Goal: Navigation & Orientation: Find specific page/section

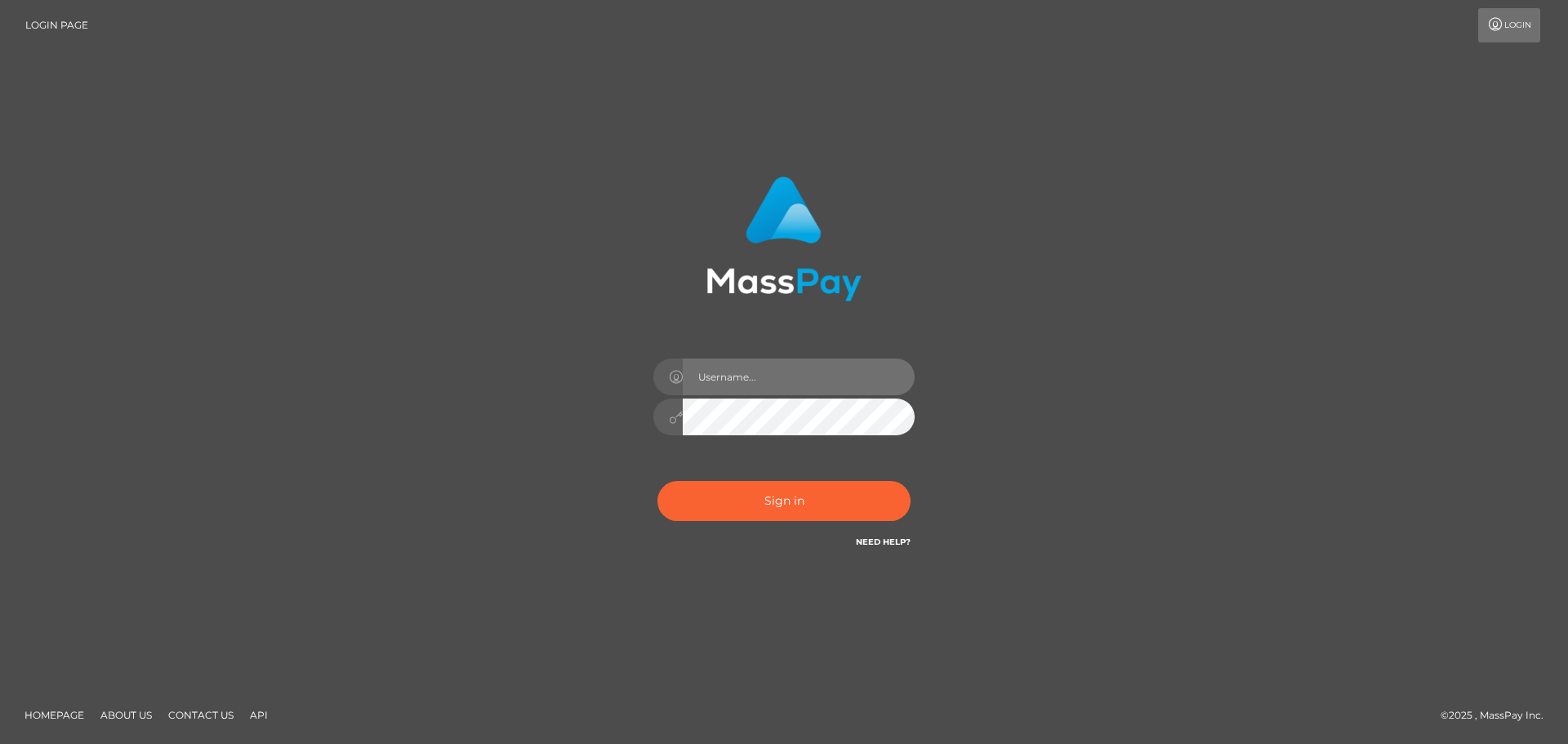
drag, startPoint x: 684, startPoint y: 371, endPoint x: 693, endPoint y: 368, distance: 9.5
click at [684, 371] on input "text" at bounding box center [798, 377] width 232 height 37
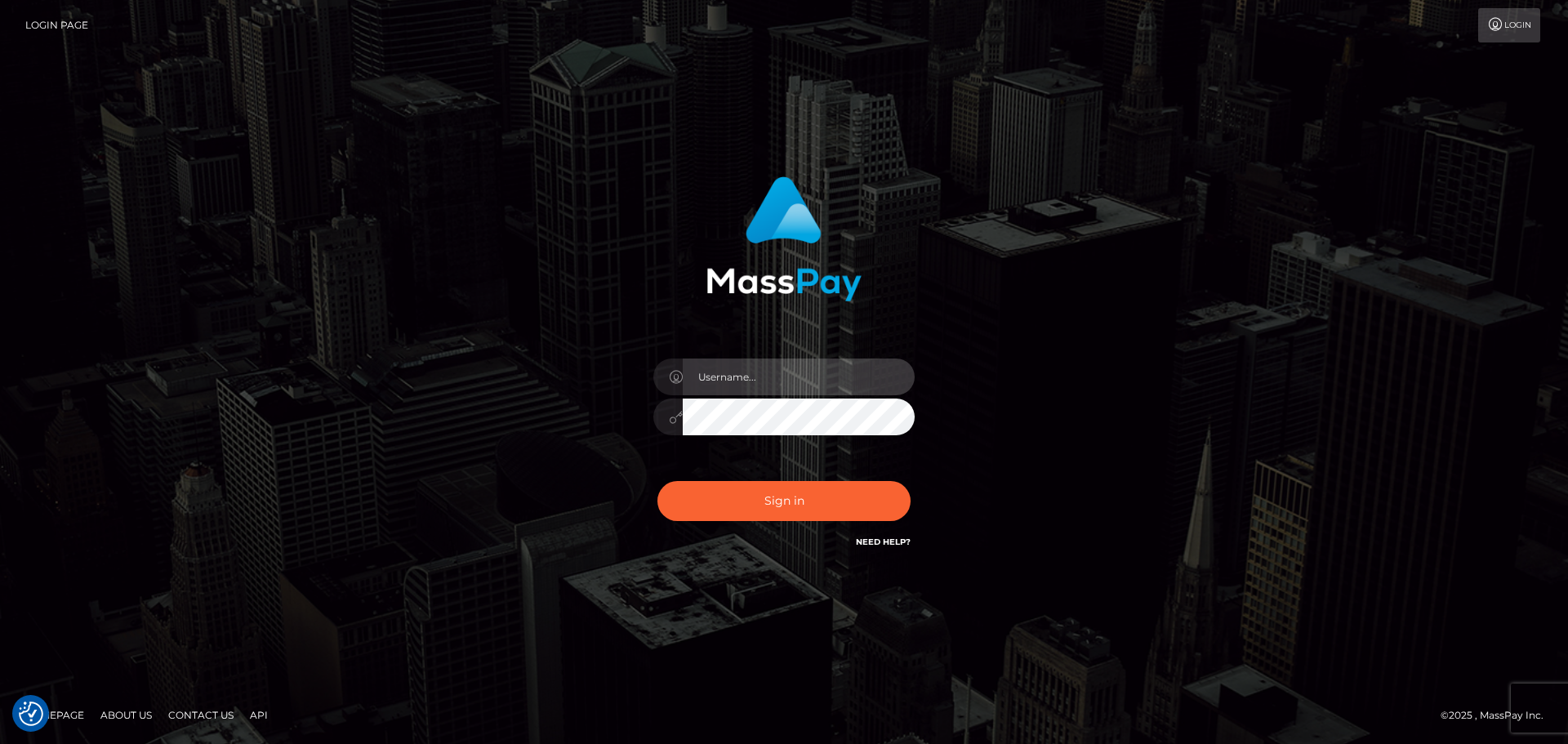
click at [744, 381] on input "text" at bounding box center [798, 377] width 232 height 37
type input "georgio.nmible"
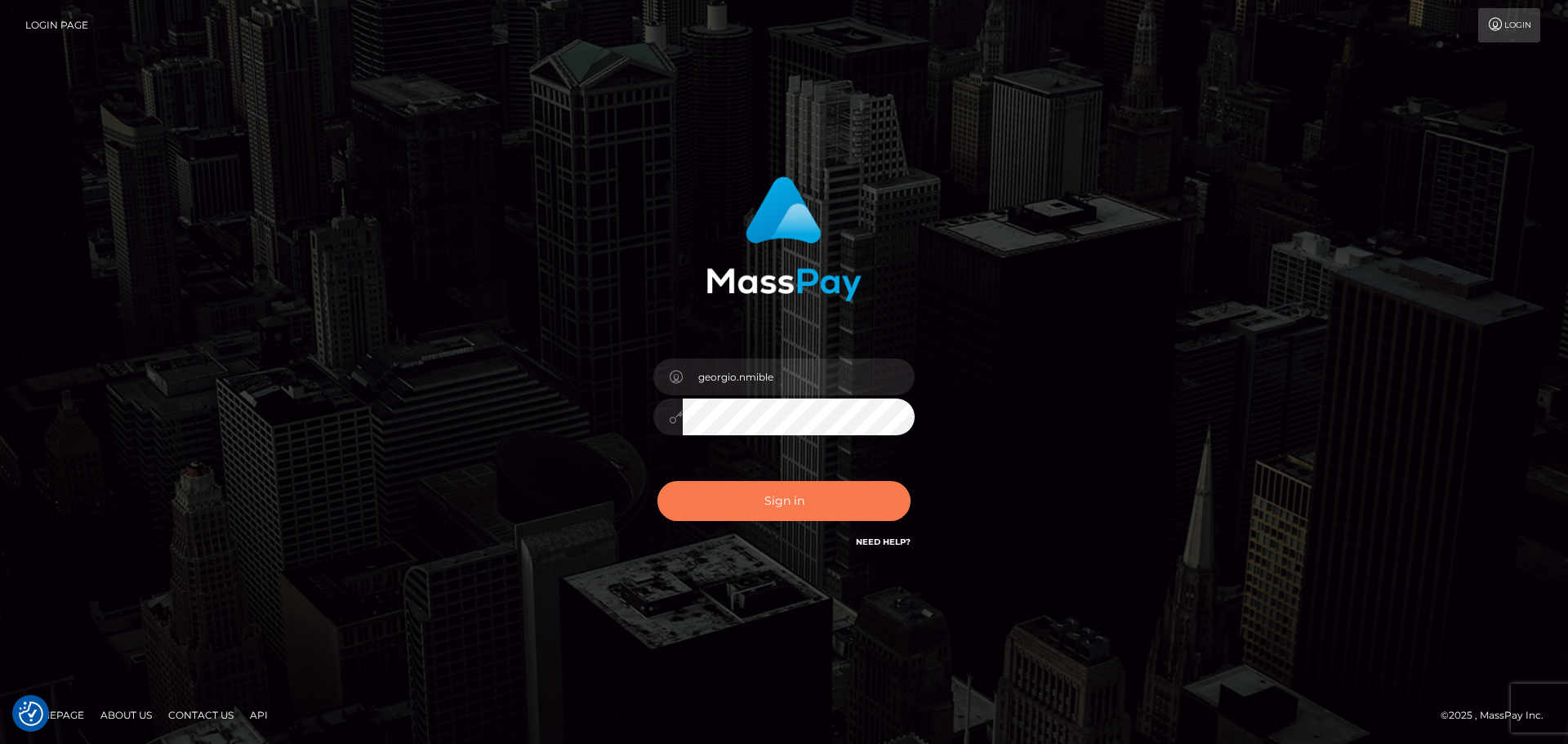
click at [780, 514] on button "Sign in" at bounding box center [784, 501] width 253 height 40
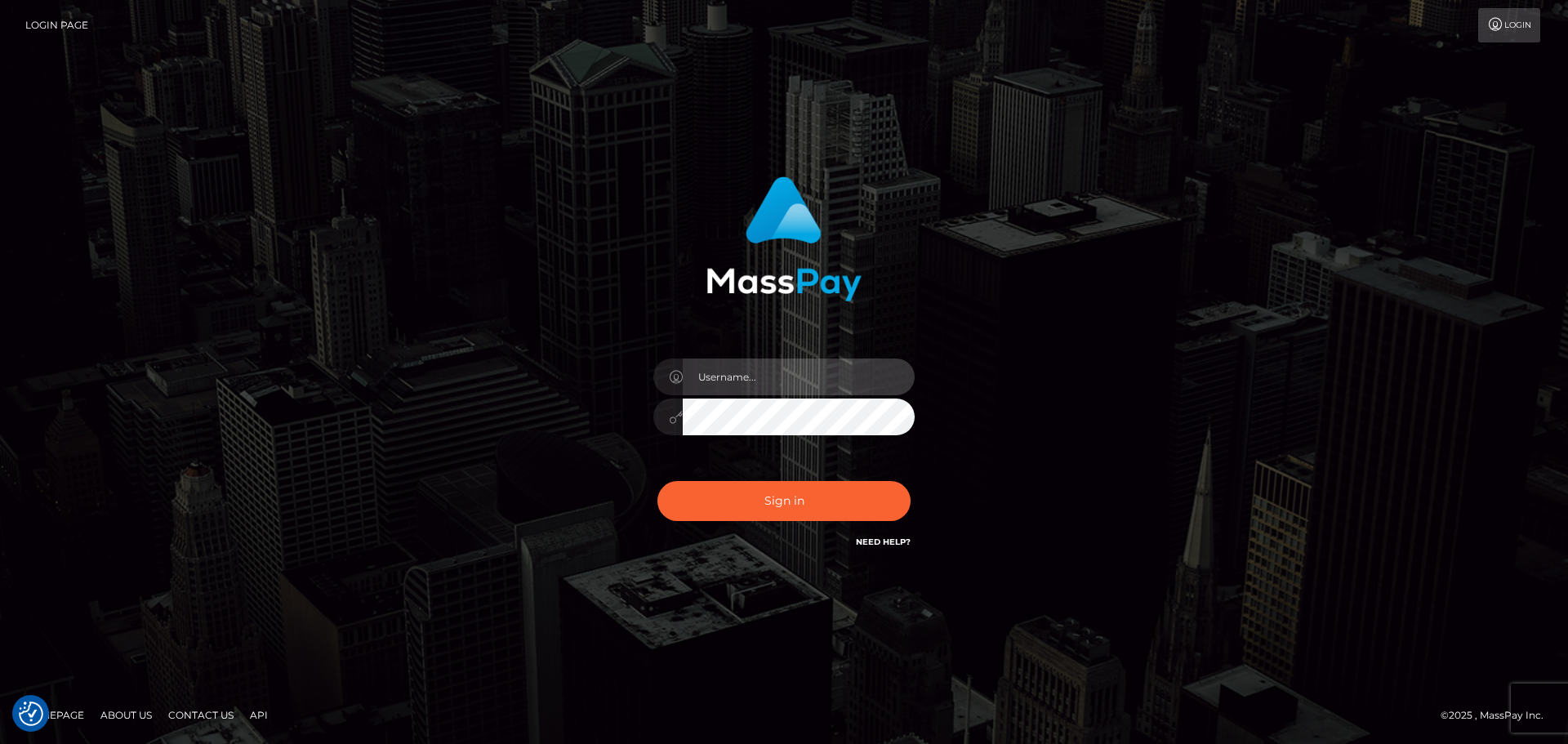
click at [812, 372] on input "text" at bounding box center [798, 377] width 232 height 37
type input "georgio.nmible"
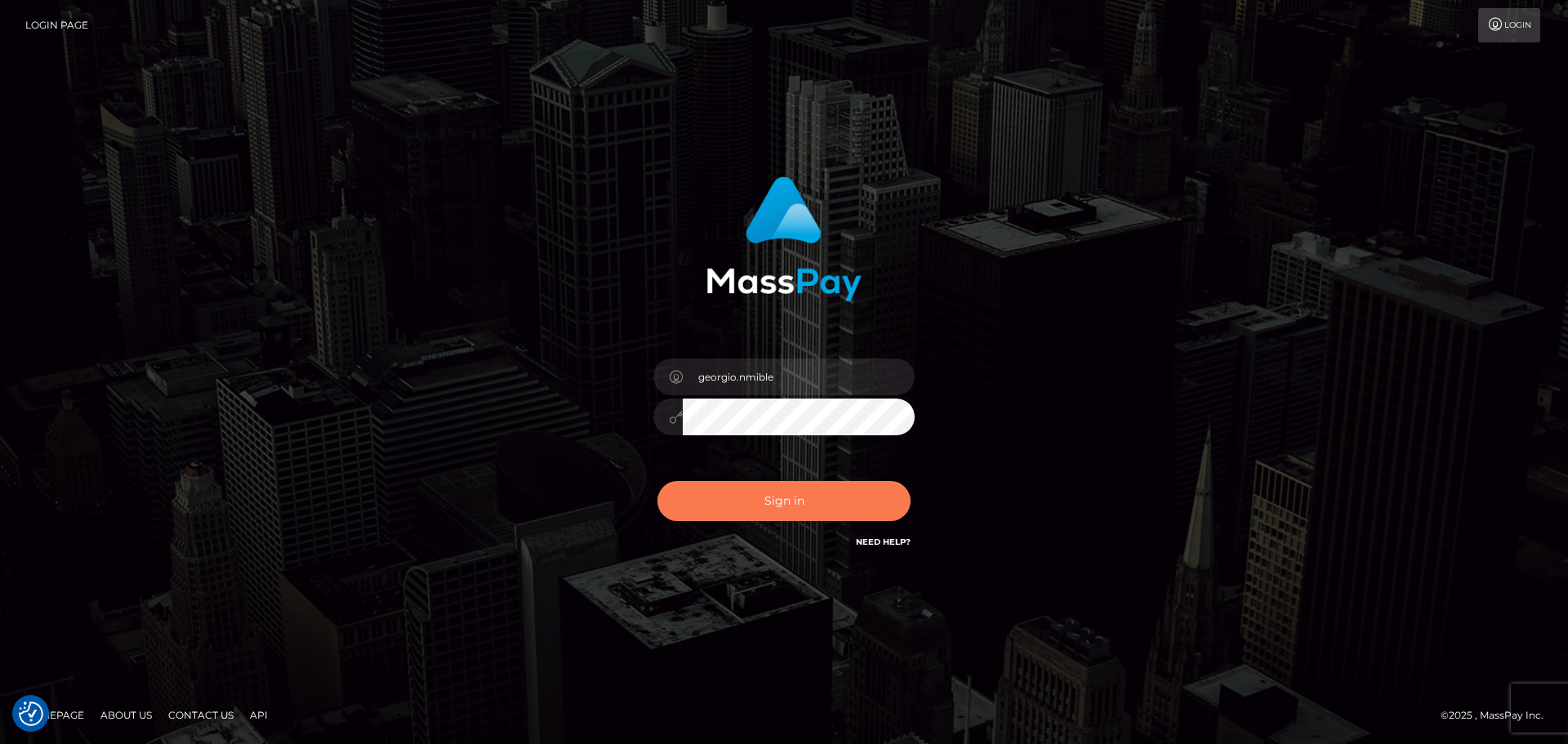
click at [812, 486] on button "Sign in" at bounding box center [784, 501] width 253 height 40
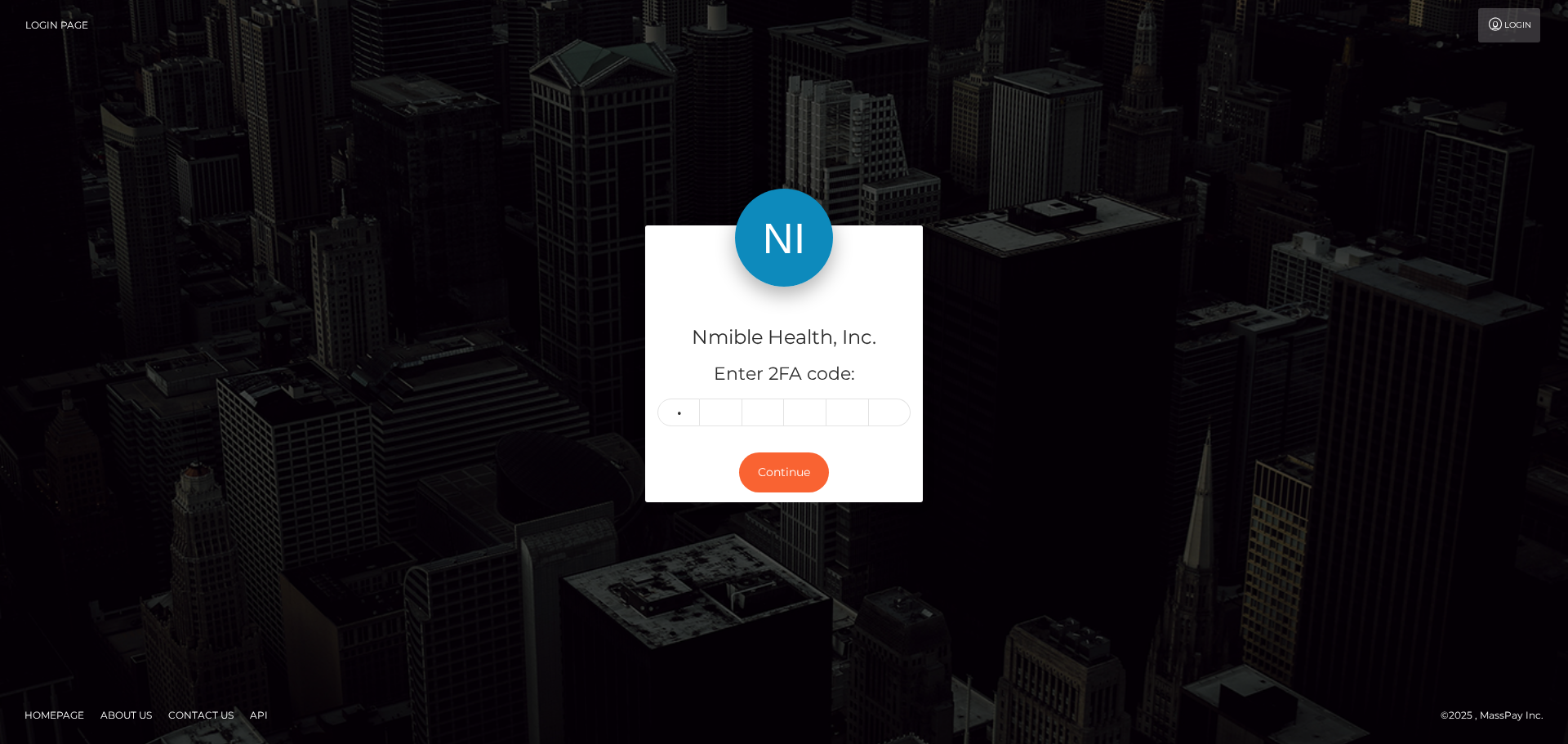
type input "2"
type input "3"
type input "1"
type input "7"
type input "2"
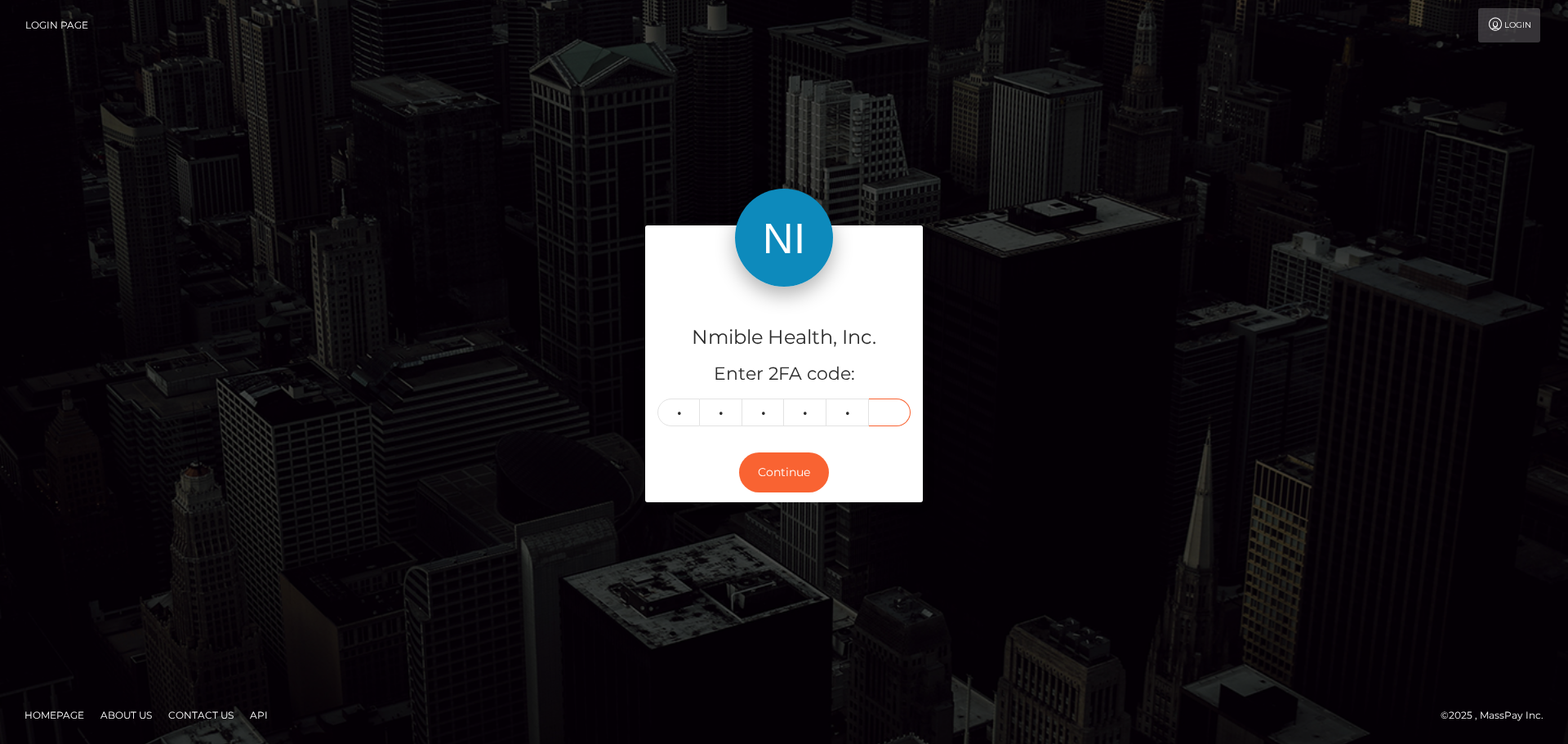
type input "1"
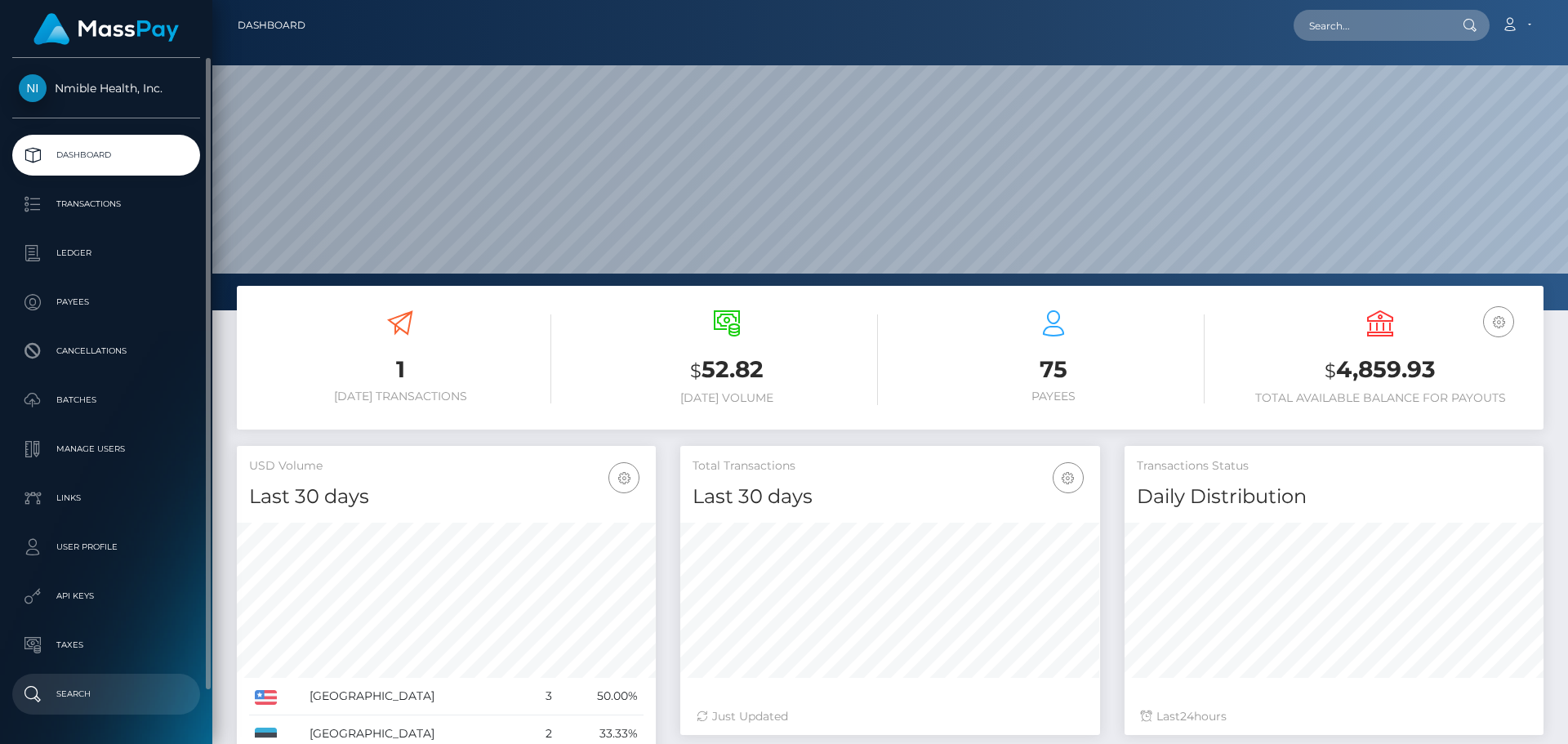
click at [76, 691] on p "Search" at bounding box center [106, 694] width 175 height 24
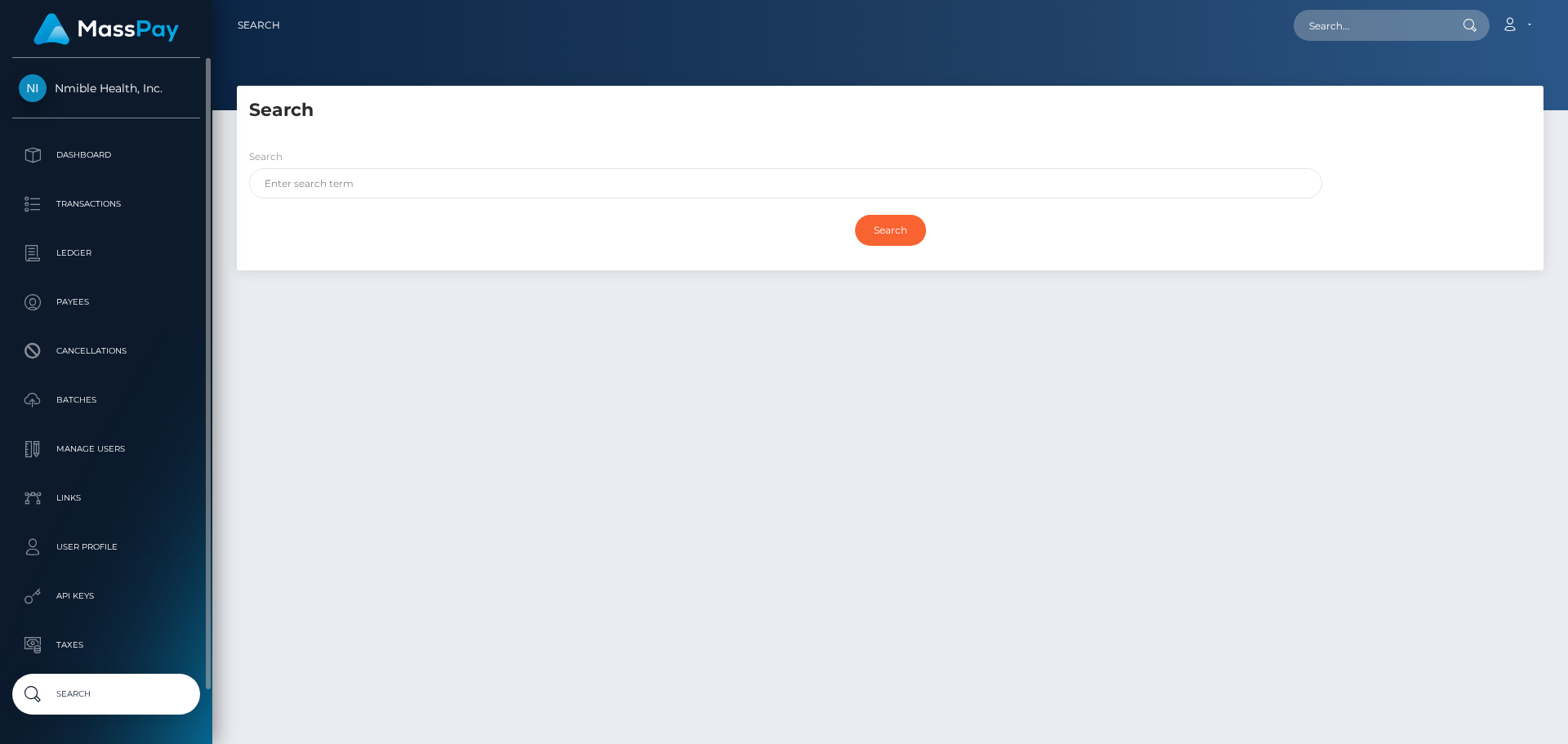
click at [105, 132] on div "Nmible Health, Inc. Dashboard Transactions Ledger Payees Cancellations Batches" at bounding box center [106, 399] width 212 height 683
click at [78, 155] on p "Dashboard" at bounding box center [106, 155] width 175 height 24
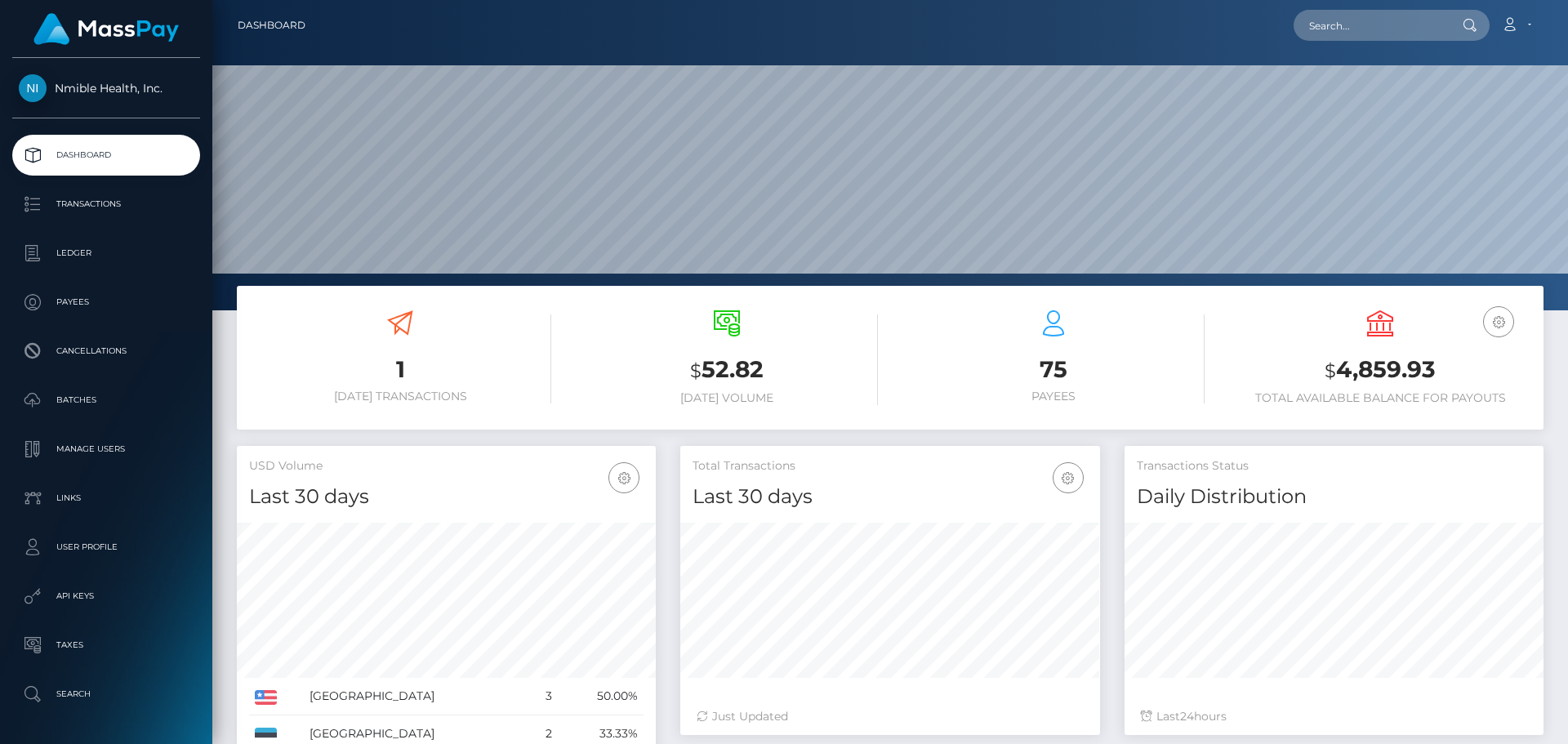
scroll to position [290, 420]
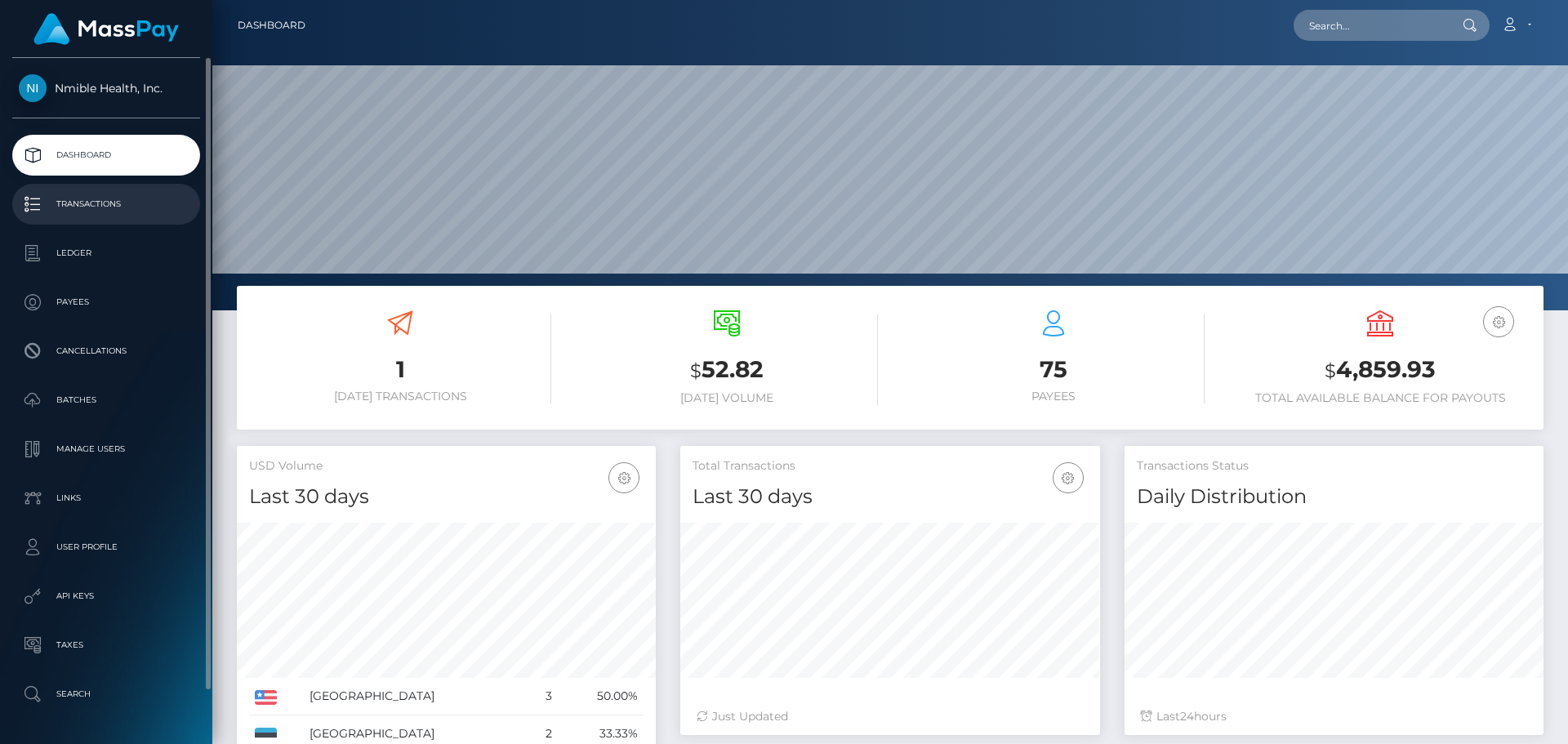
click at [93, 205] on p "Transactions" at bounding box center [106, 204] width 175 height 24
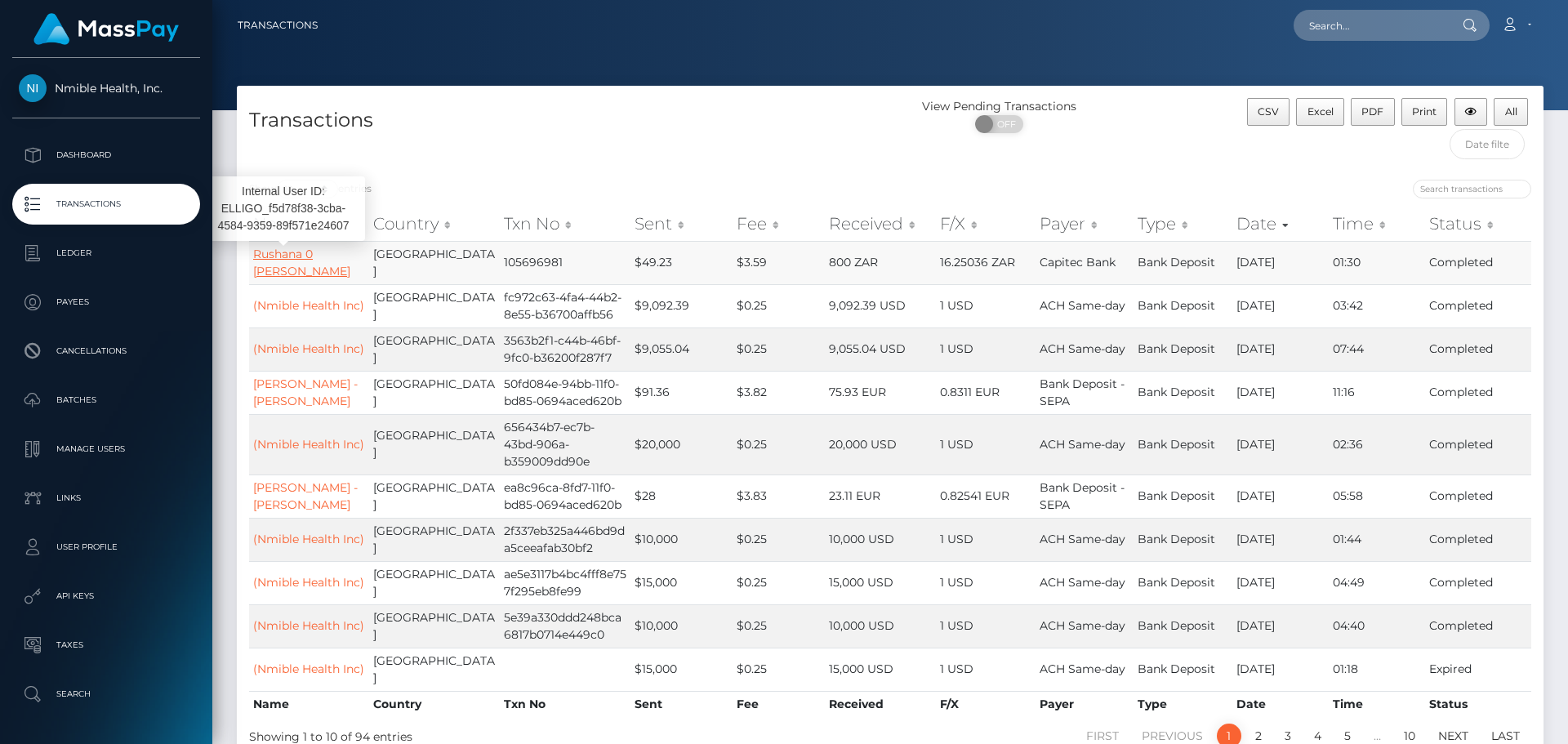
click at [290, 258] on link "Rushana 0 [PERSON_NAME]" at bounding box center [302, 263] width 97 height 32
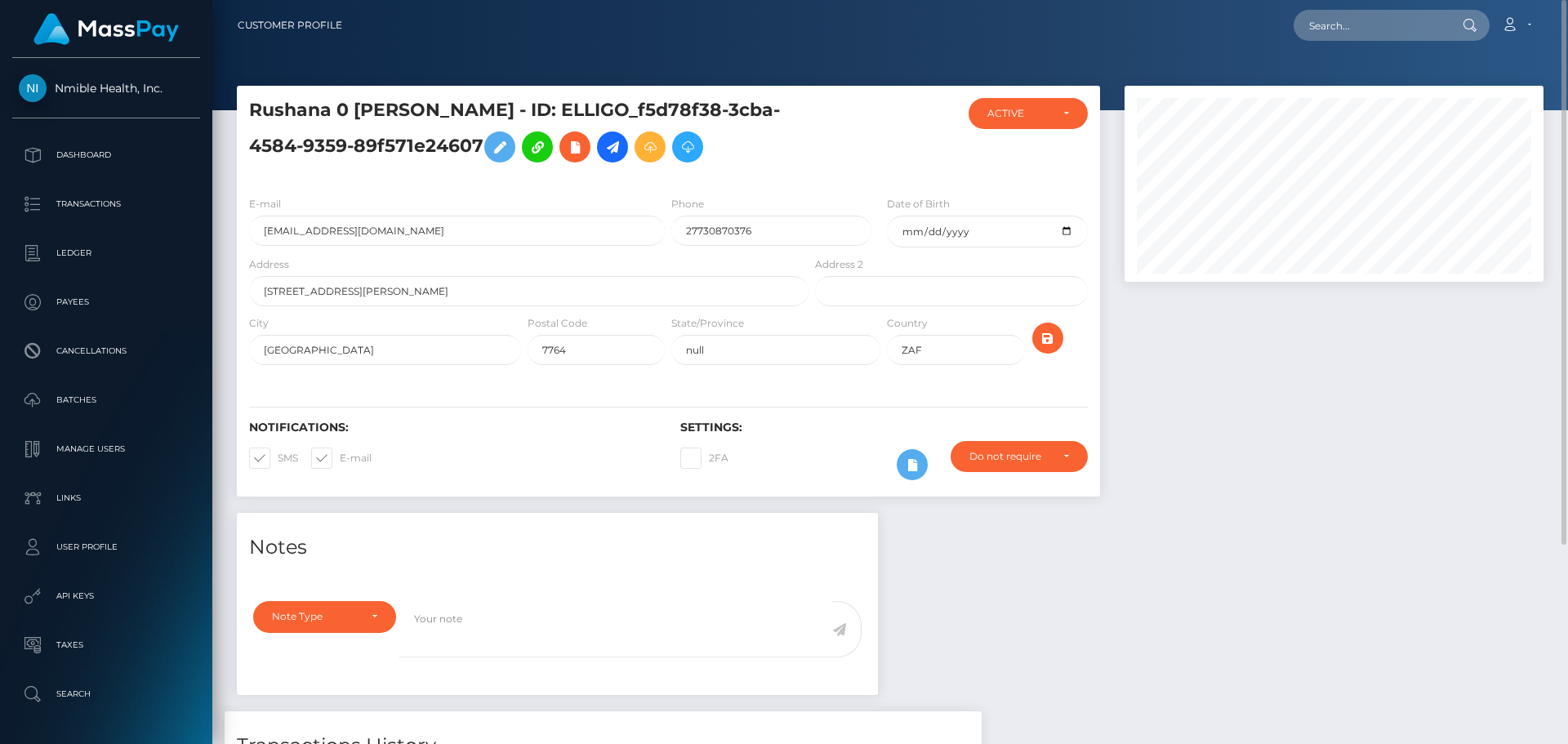
click at [1341, 450] on div at bounding box center [1334, 299] width 444 height 427
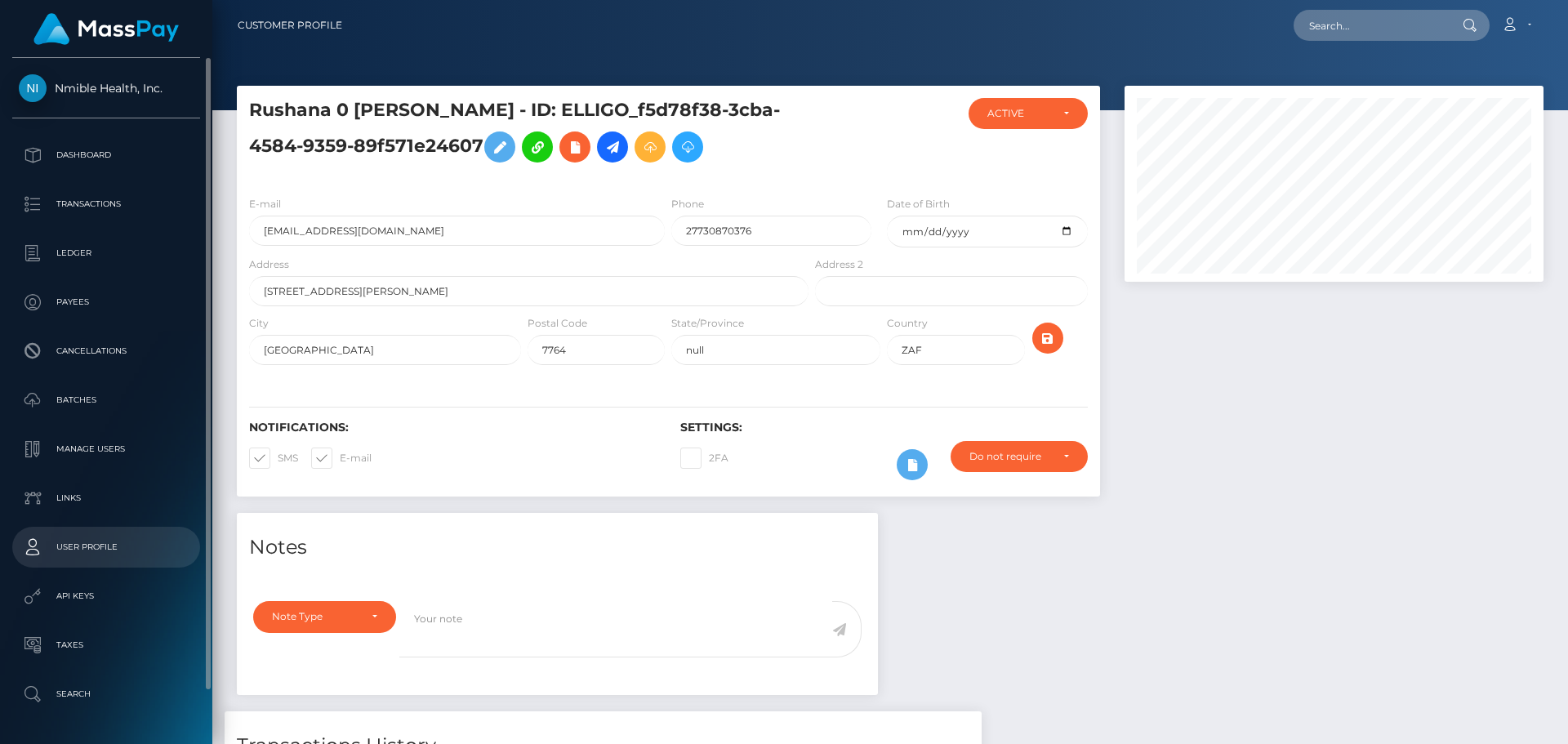
click at [90, 537] on p "User Profile" at bounding box center [106, 547] width 175 height 24
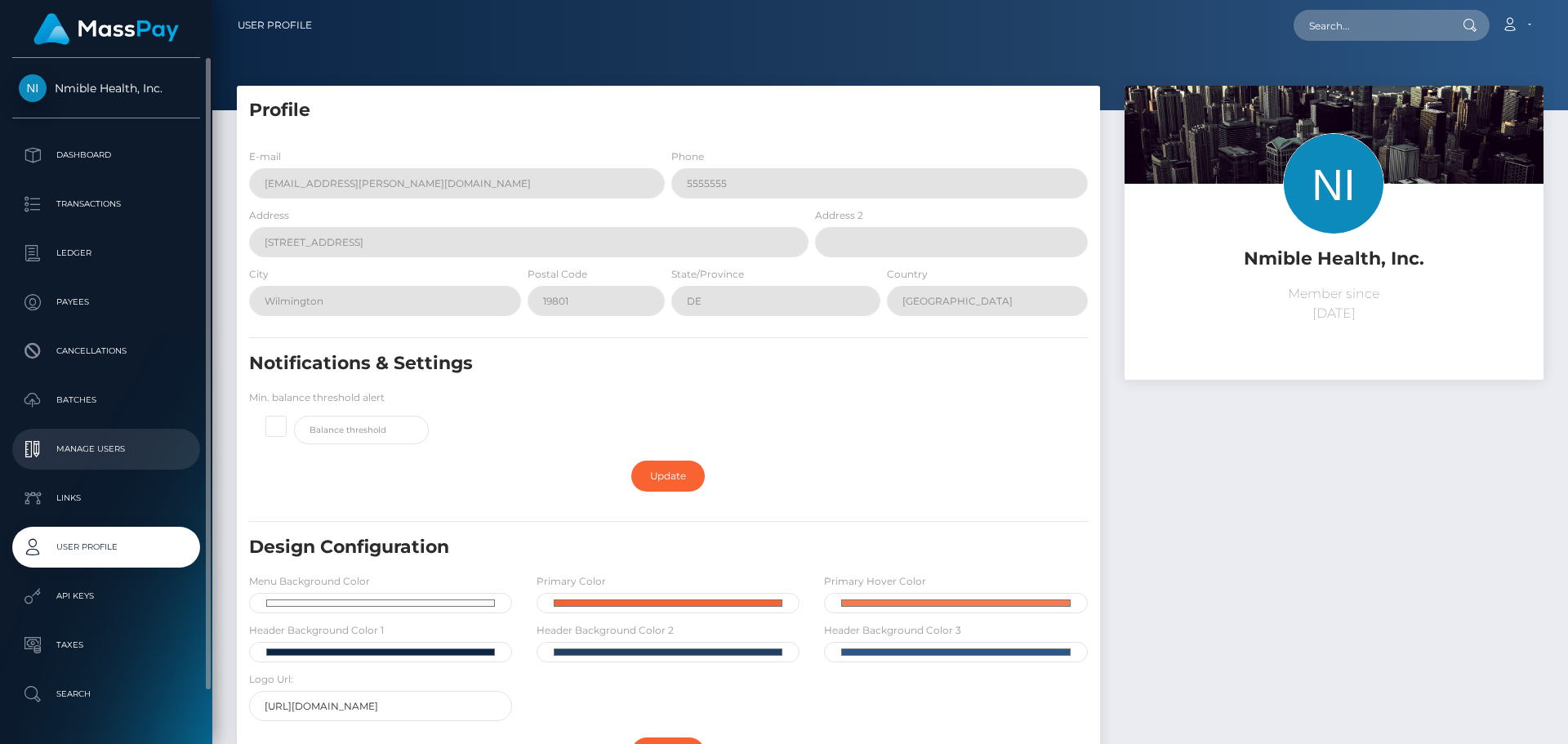
click at [127, 449] on p "Manage Users" at bounding box center [106, 449] width 175 height 24
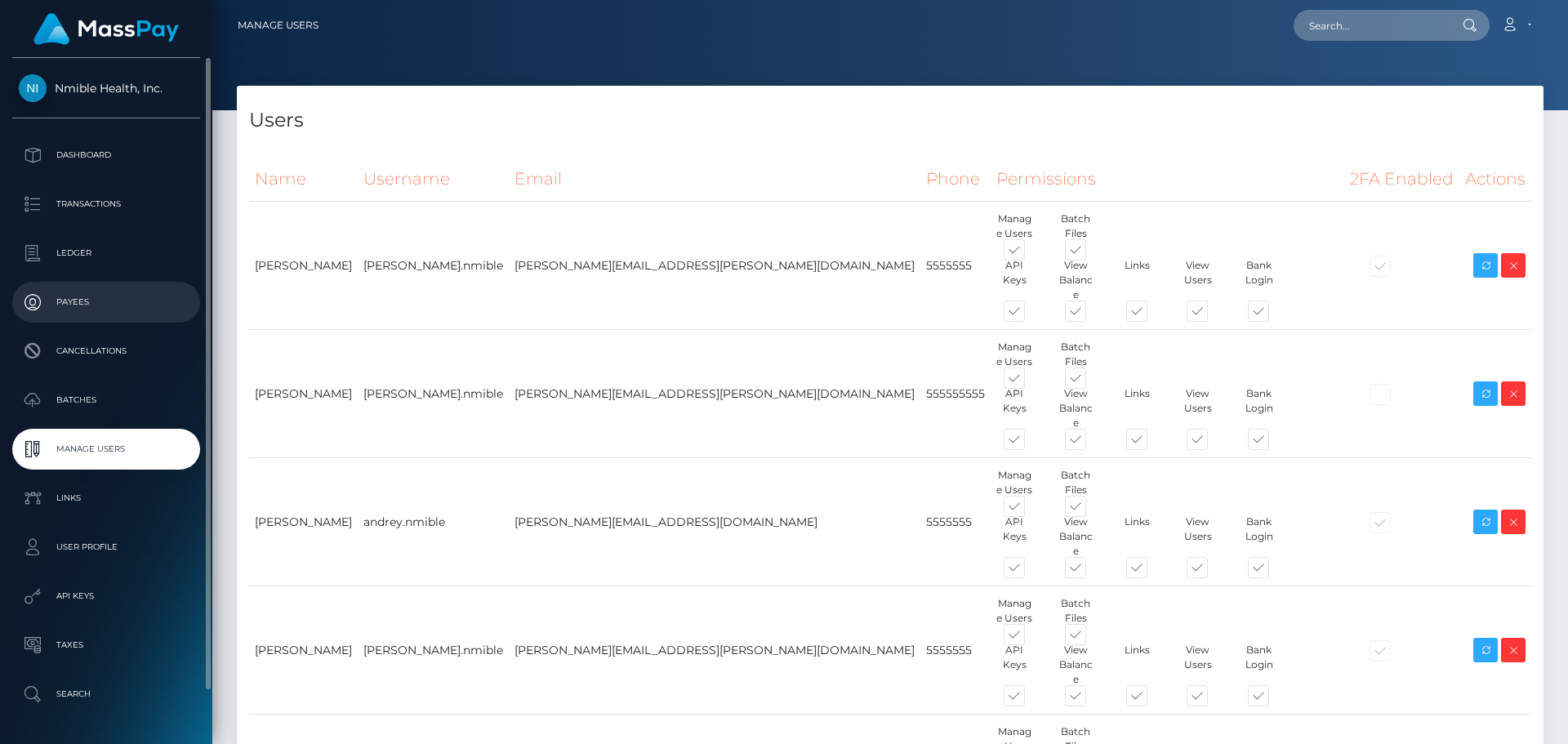
click at [74, 311] on p "Payees" at bounding box center [106, 302] width 175 height 24
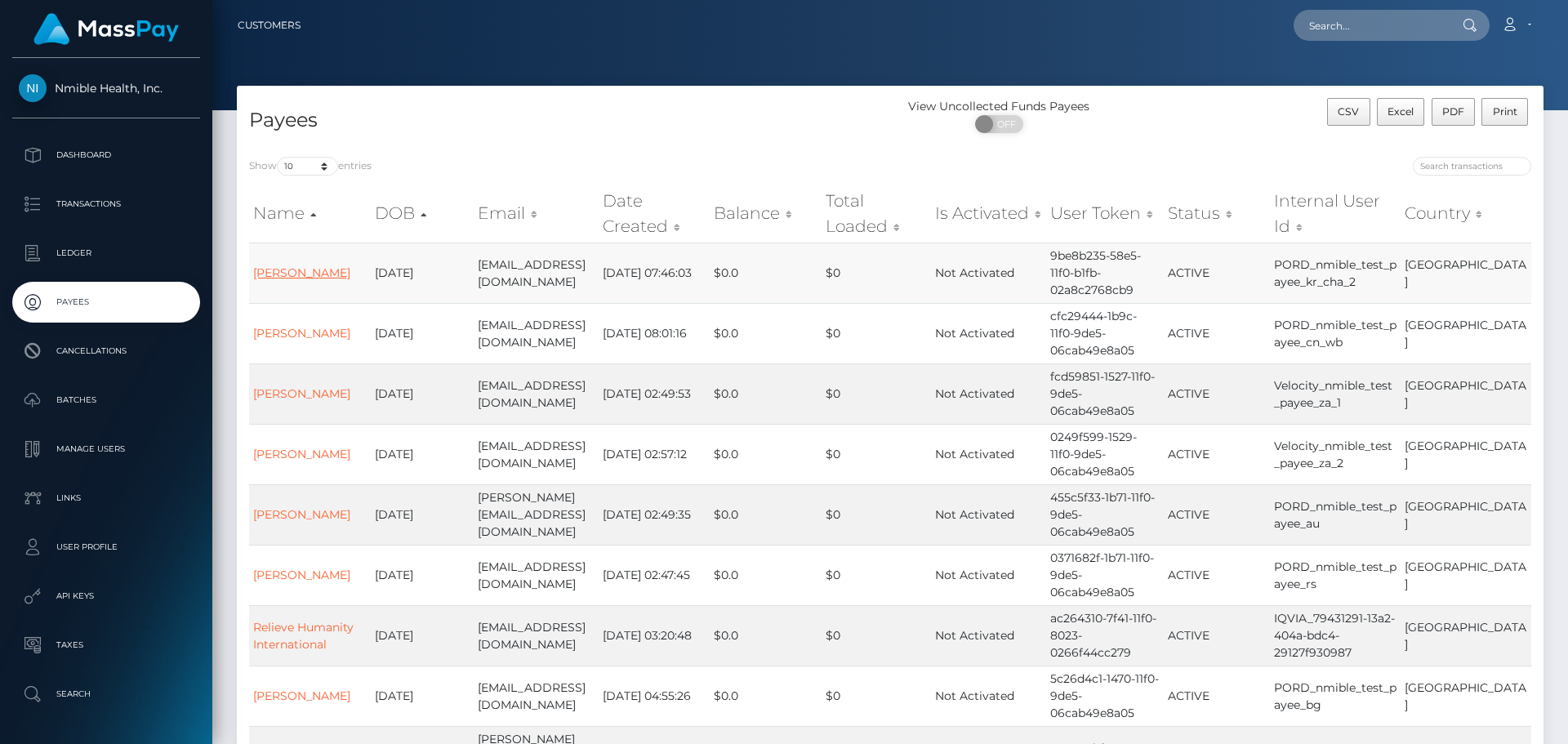
click at [331, 276] on link "Shin Hee-young" at bounding box center [302, 272] width 97 height 15
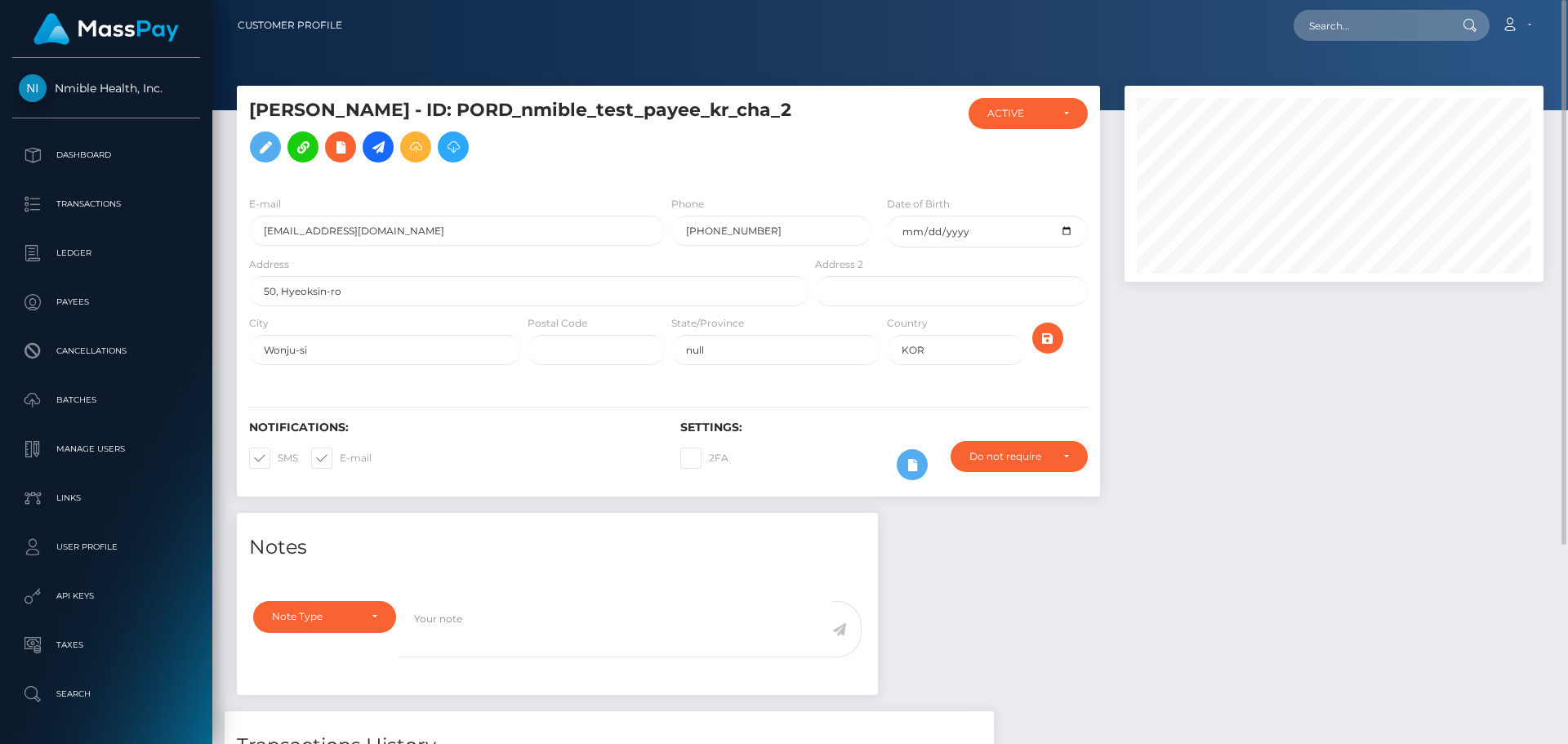
click at [1311, 443] on div at bounding box center [1334, 299] width 444 height 427
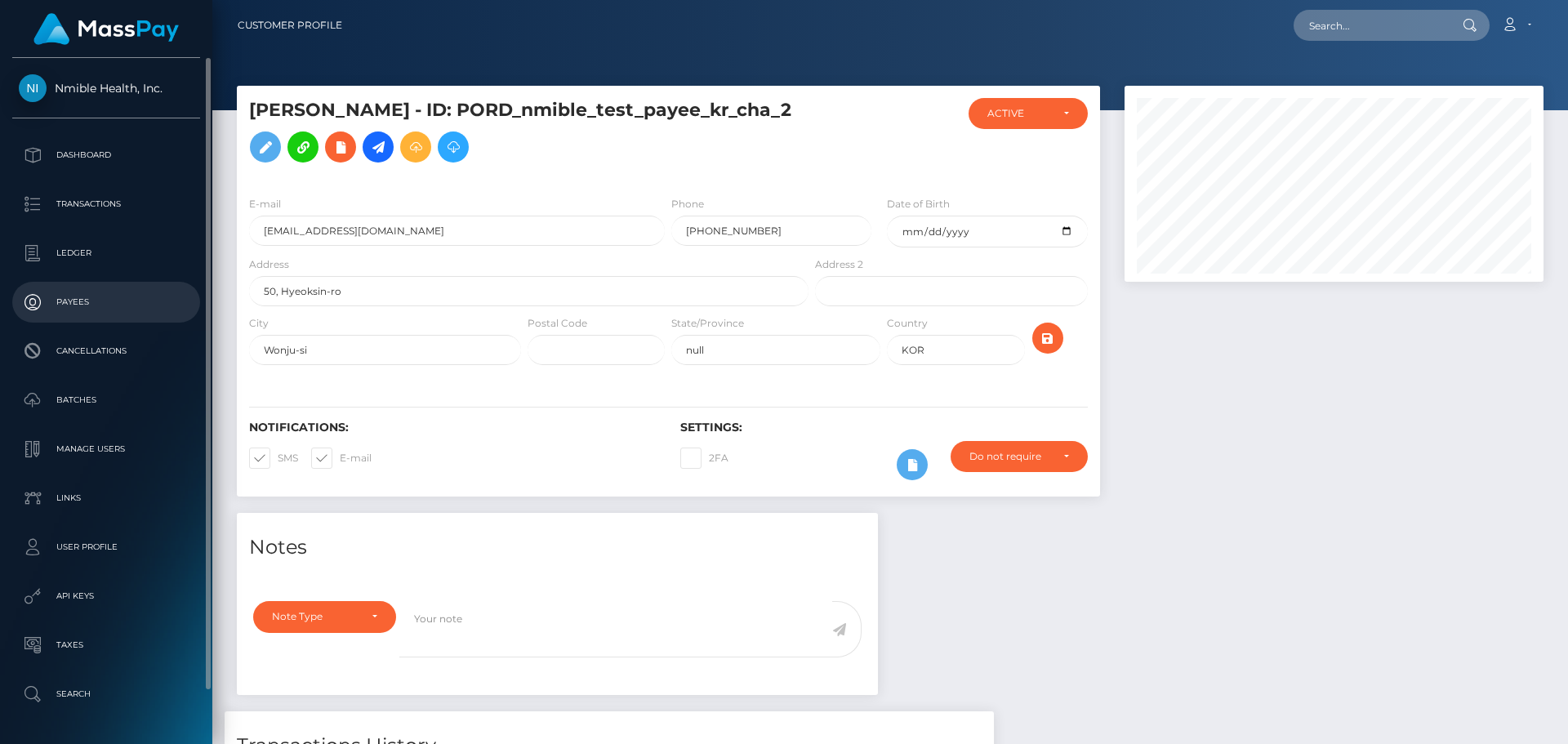
click at [88, 304] on p "Payees" at bounding box center [106, 302] width 175 height 24
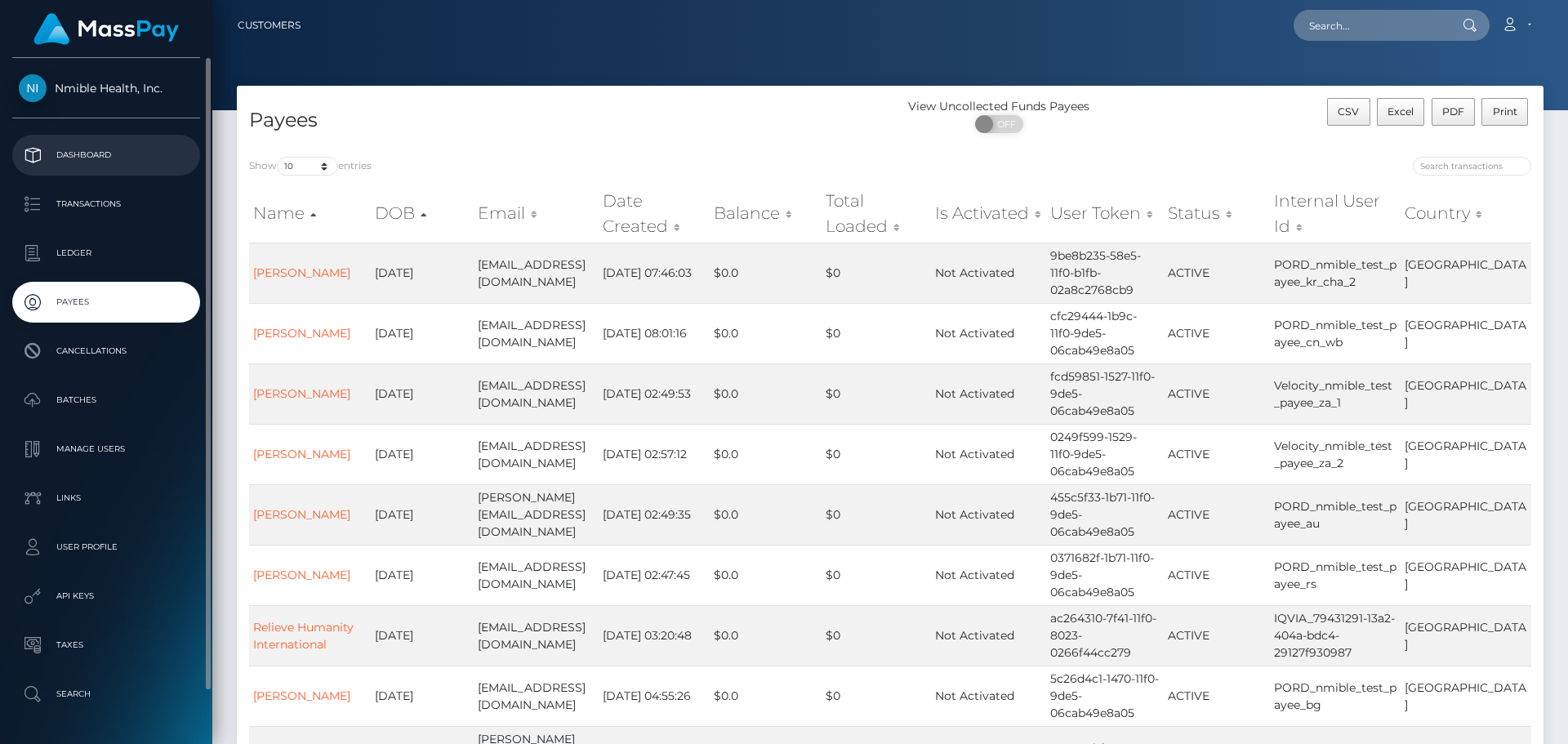
click at [91, 141] on link "Dashboard" at bounding box center [106, 155] width 188 height 41
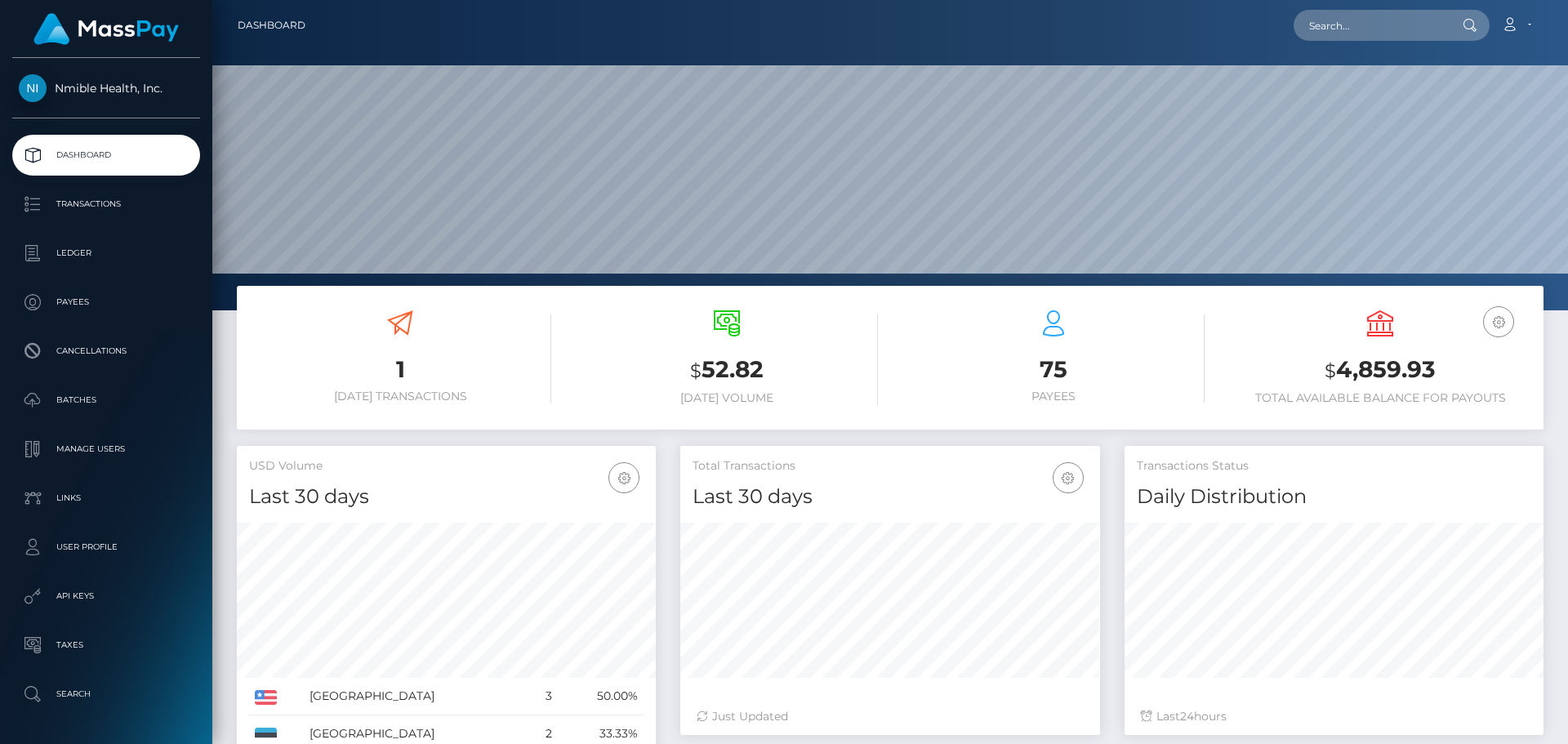
scroll to position [290, 420]
